Goal: Information Seeking & Learning: Find specific page/section

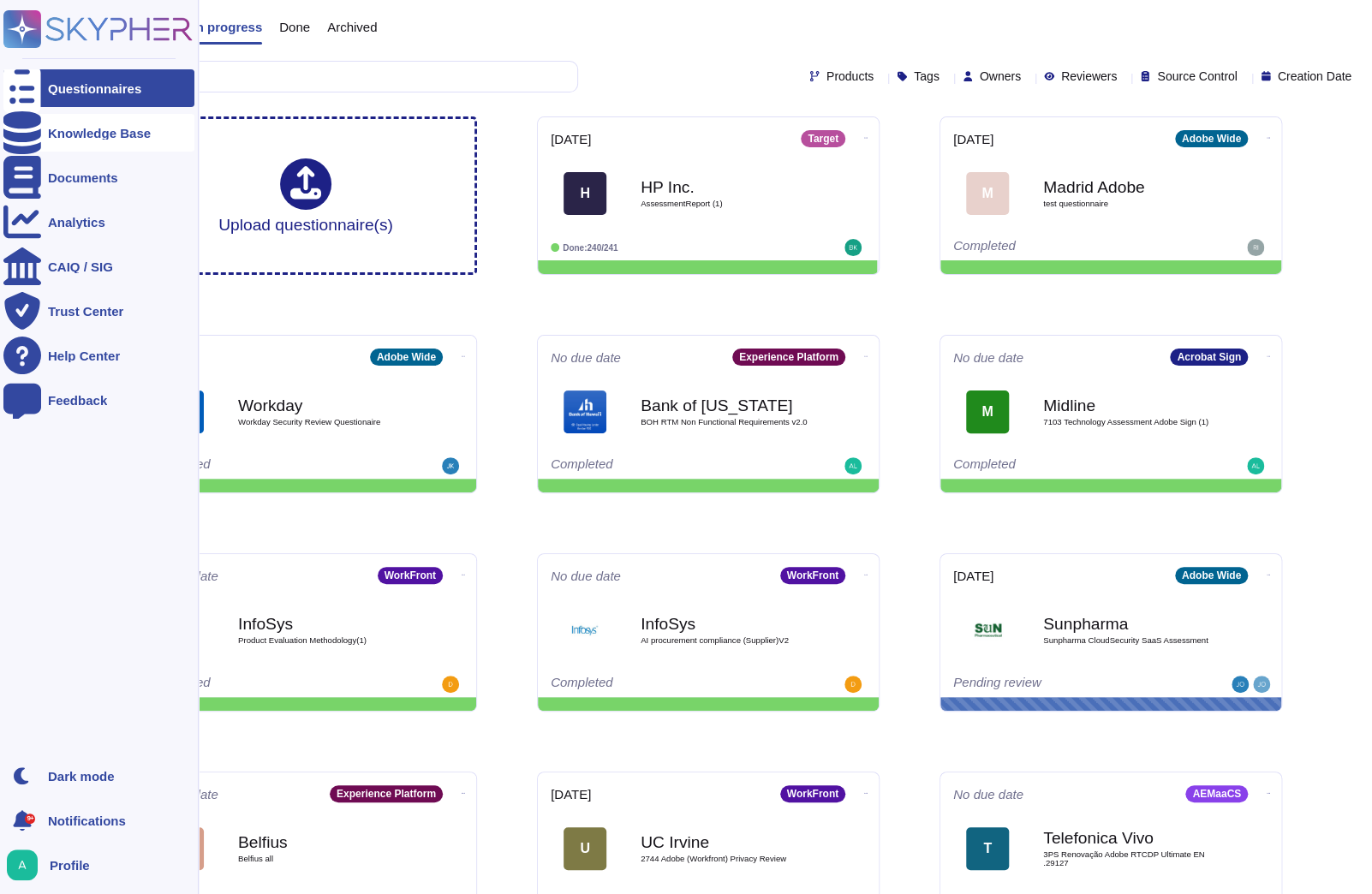
click at [17, 137] on icon at bounding box center [22, 132] width 38 height 43
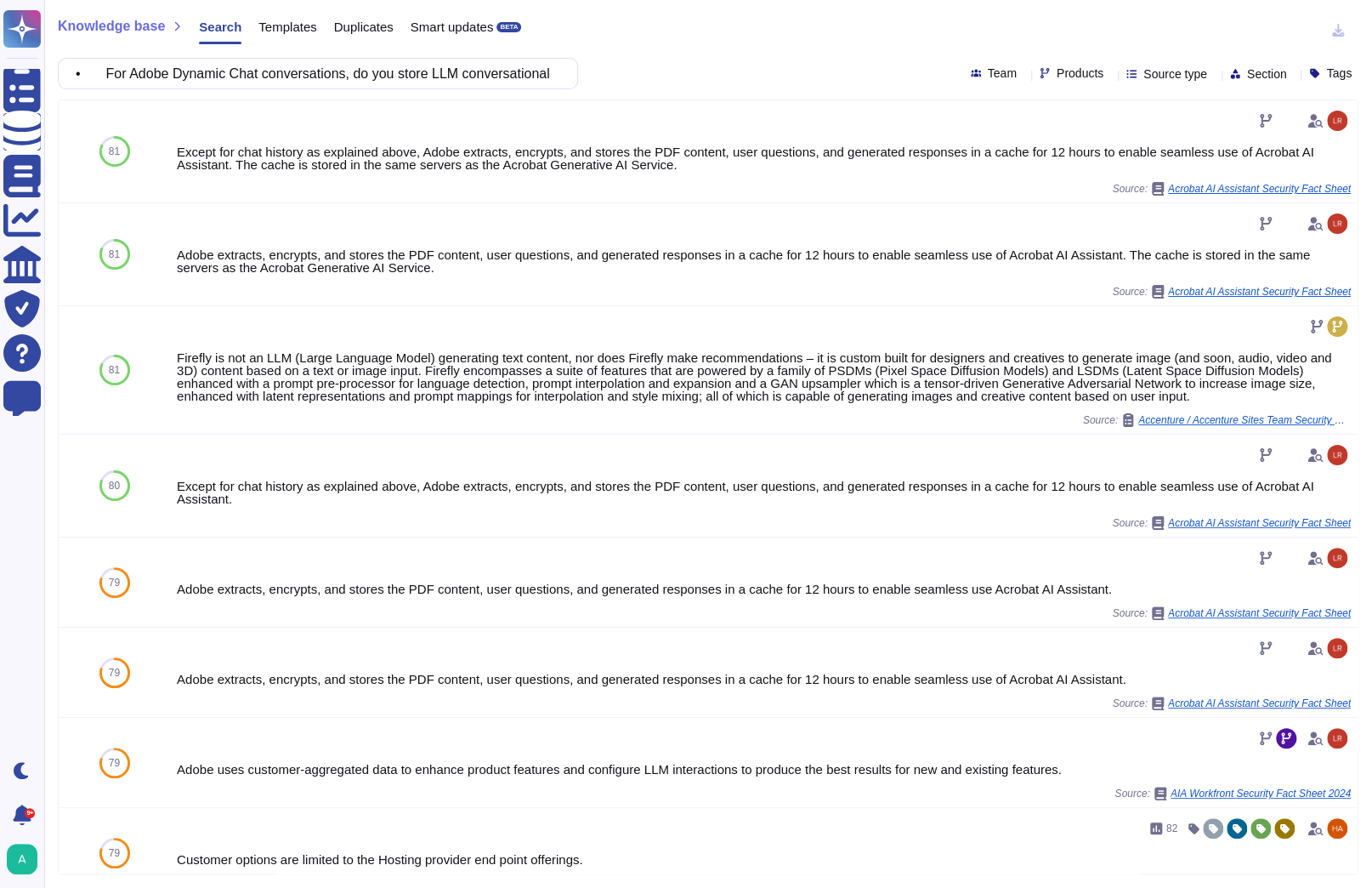
click at [1110, 210] on icon at bounding box center [1299, 318] width 380 height 218
type input "marketo"
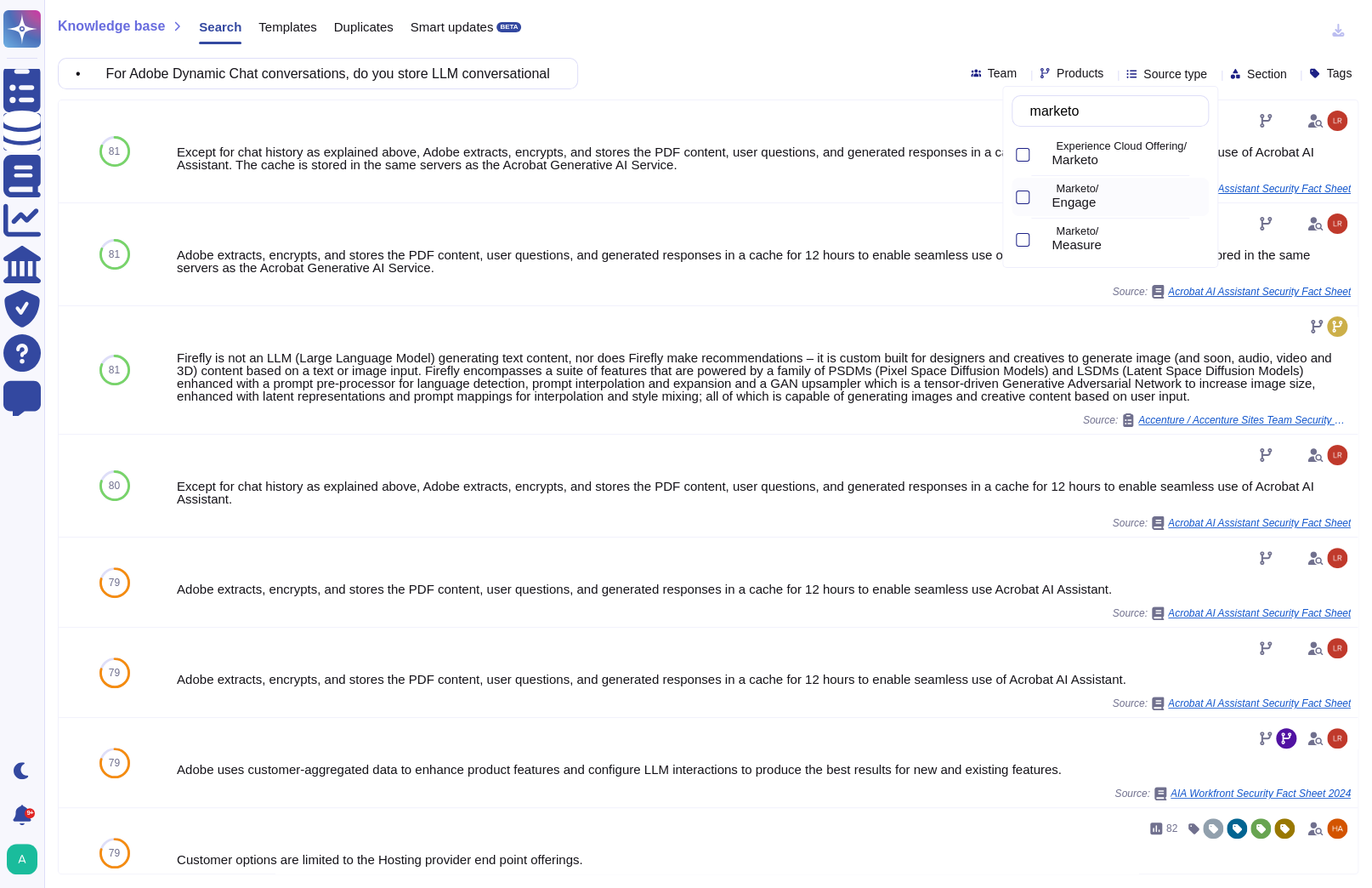
click at [1111, 189] on p "Marketo/" at bounding box center [1128, 189] width 146 height 11
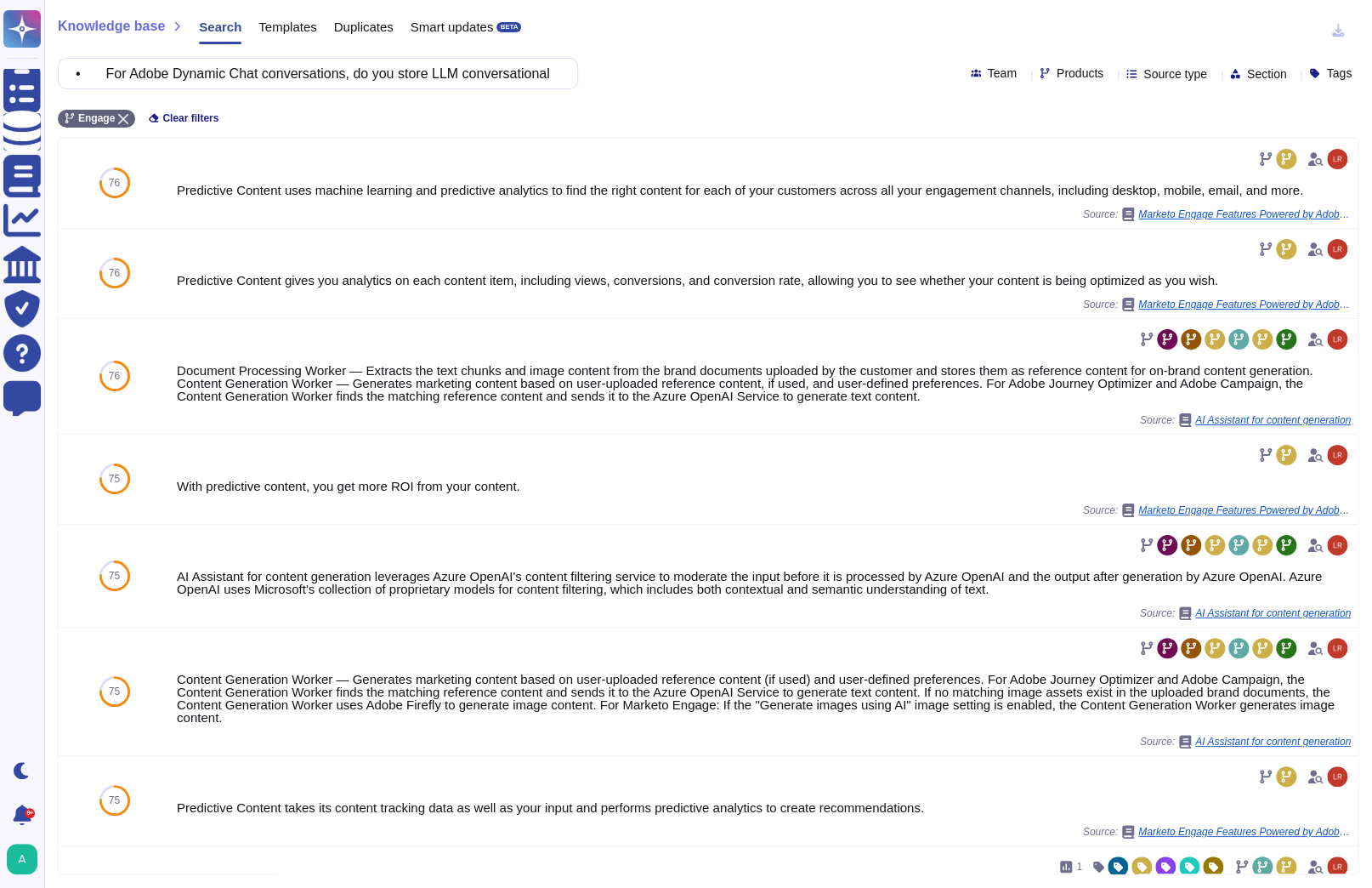
click at [700, 102] on div "Engage Clear filters" at bounding box center [707, 114] width 1300 height 28
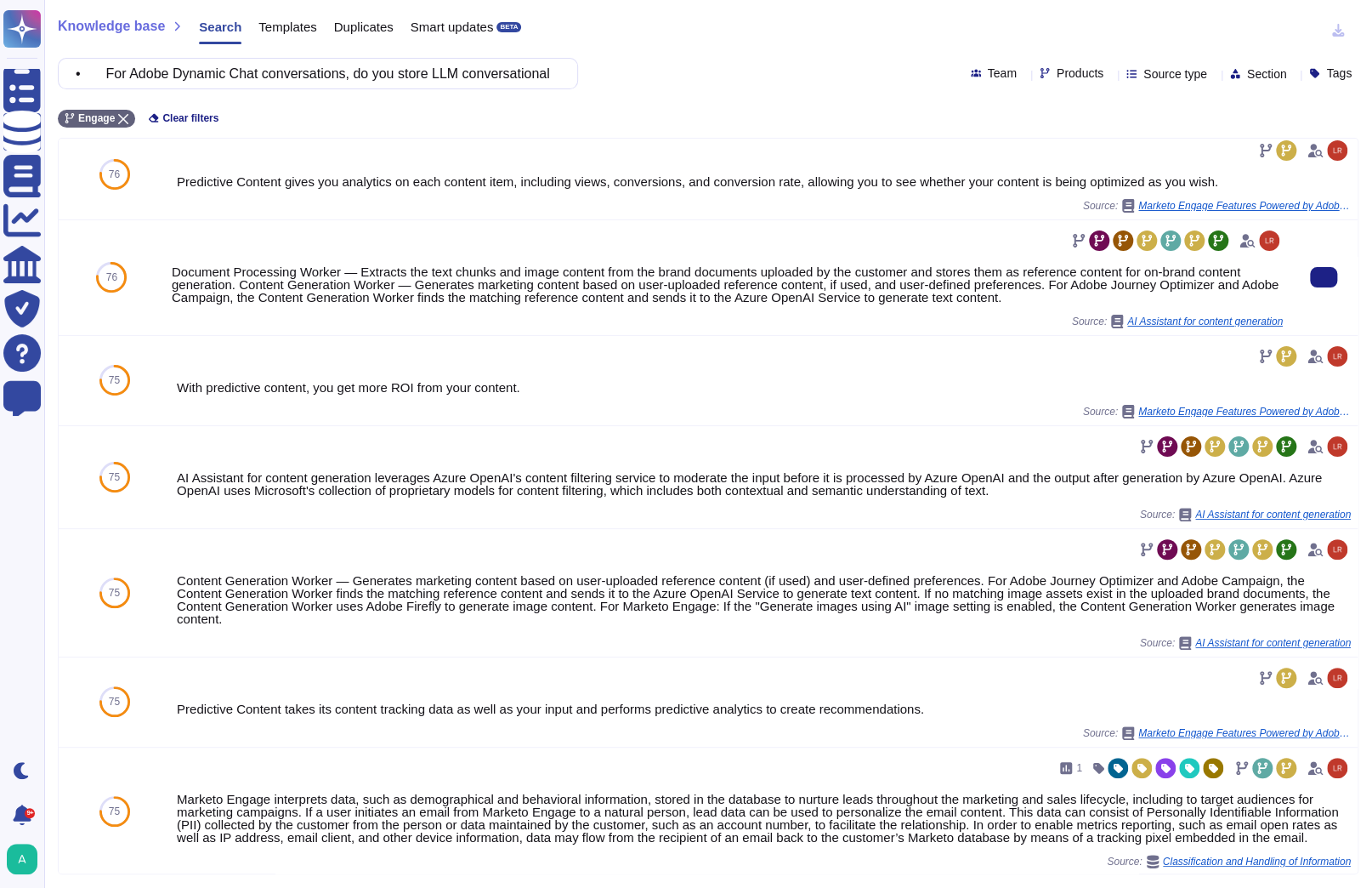
scroll to position [99, 0]
